Goal: Navigation & Orientation: Understand site structure

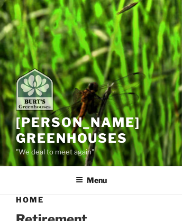
click at [39, 91] on img at bounding box center [35, 89] width 38 height 42
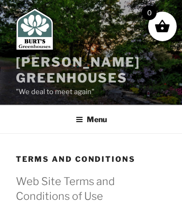
click at [42, 61] on link "[PERSON_NAME] Greenhouses" at bounding box center [78, 69] width 124 height 31
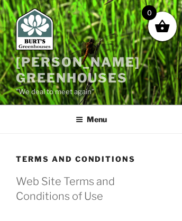
click at [42, 61] on link "[PERSON_NAME] Greenhouses" at bounding box center [78, 69] width 124 height 31
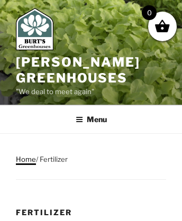
click at [25, 158] on link "Home" at bounding box center [26, 159] width 20 height 8
